Goal: Find specific page/section: Find specific page/section

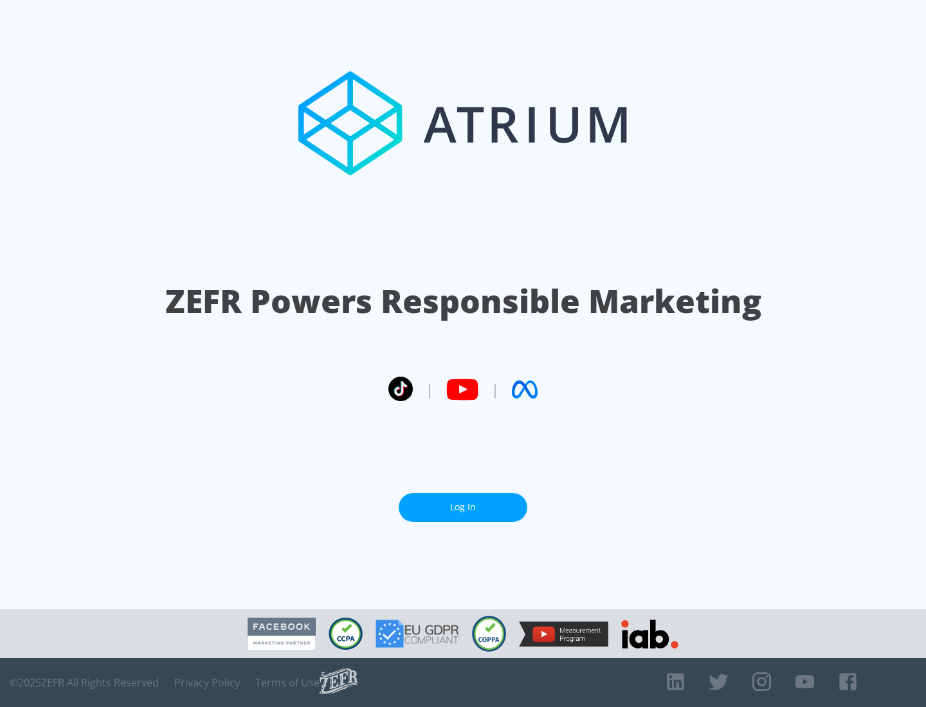
click at [463, 502] on link "Log In" at bounding box center [463, 507] width 129 height 29
